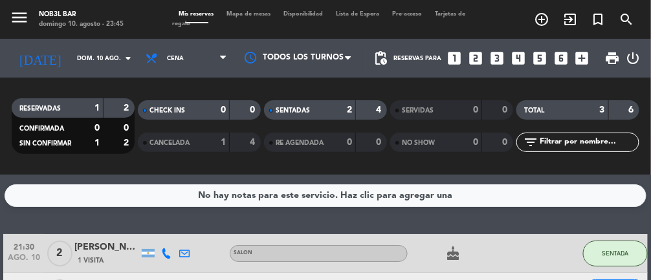
click at [78, 52] on input "dom. 10 ago." at bounding box center [112, 59] width 83 height 20
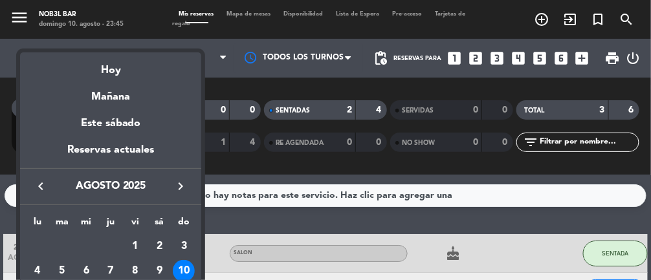
click at [104, 267] on div "7" at bounding box center [111, 271] width 22 height 22
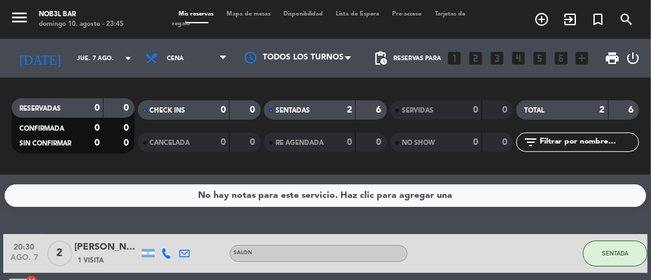
click at [82, 56] on input "jue. 7 ago." at bounding box center [112, 59] width 83 height 20
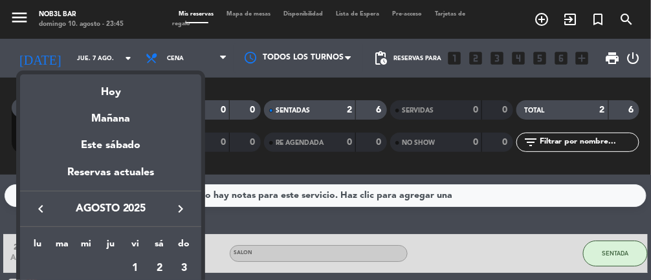
click at [266, 218] on div at bounding box center [325, 140] width 651 height 280
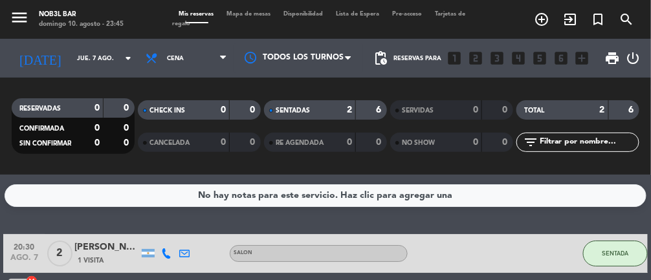
click at [90, 51] on input "jue. 7 ago." at bounding box center [112, 59] width 83 height 20
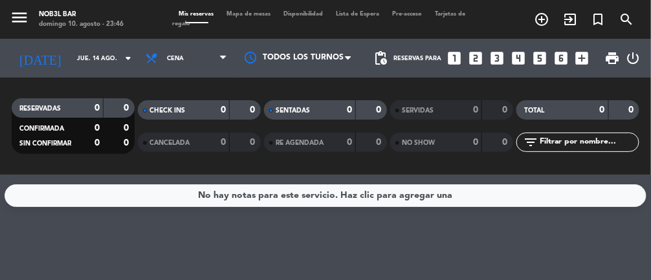
click at [80, 67] on input "jue. 14 ago." at bounding box center [112, 59] width 83 height 20
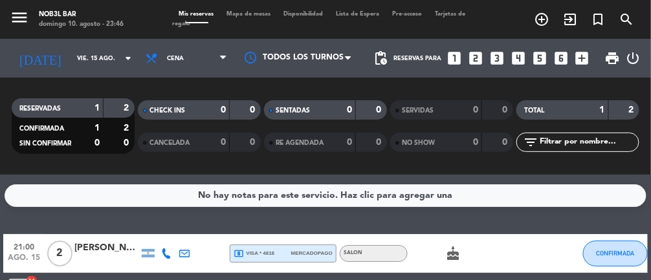
click at [74, 58] on input "vie. 15 ago." at bounding box center [112, 59] width 83 height 20
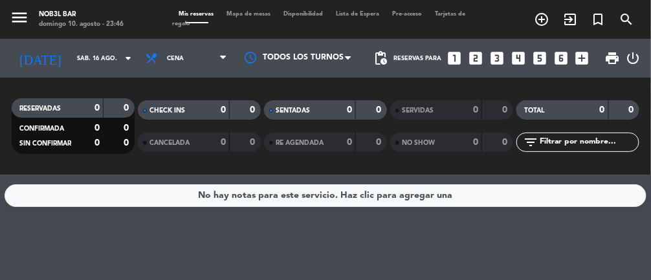
click at [99, 66] on input "sáb. 16 ago." at bounding box center [112, 59] width 83 height 20
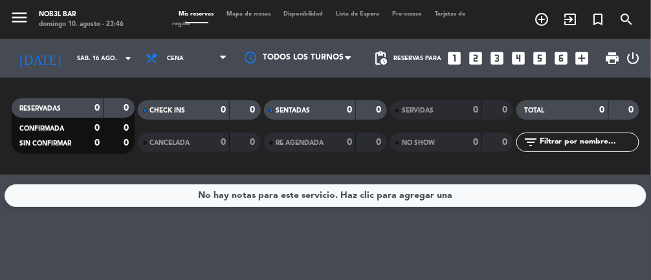
type input "mié. 13 ago."
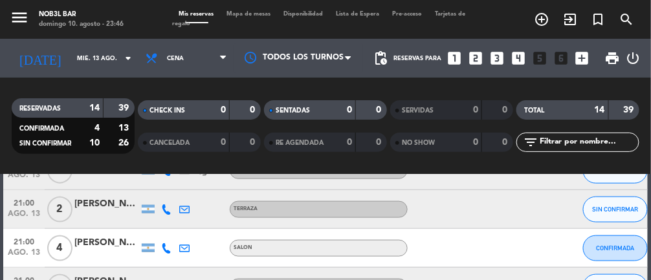
scroll to position [536, 0]
